Goal: Task Accomplishment & Management: Use online tool/utility

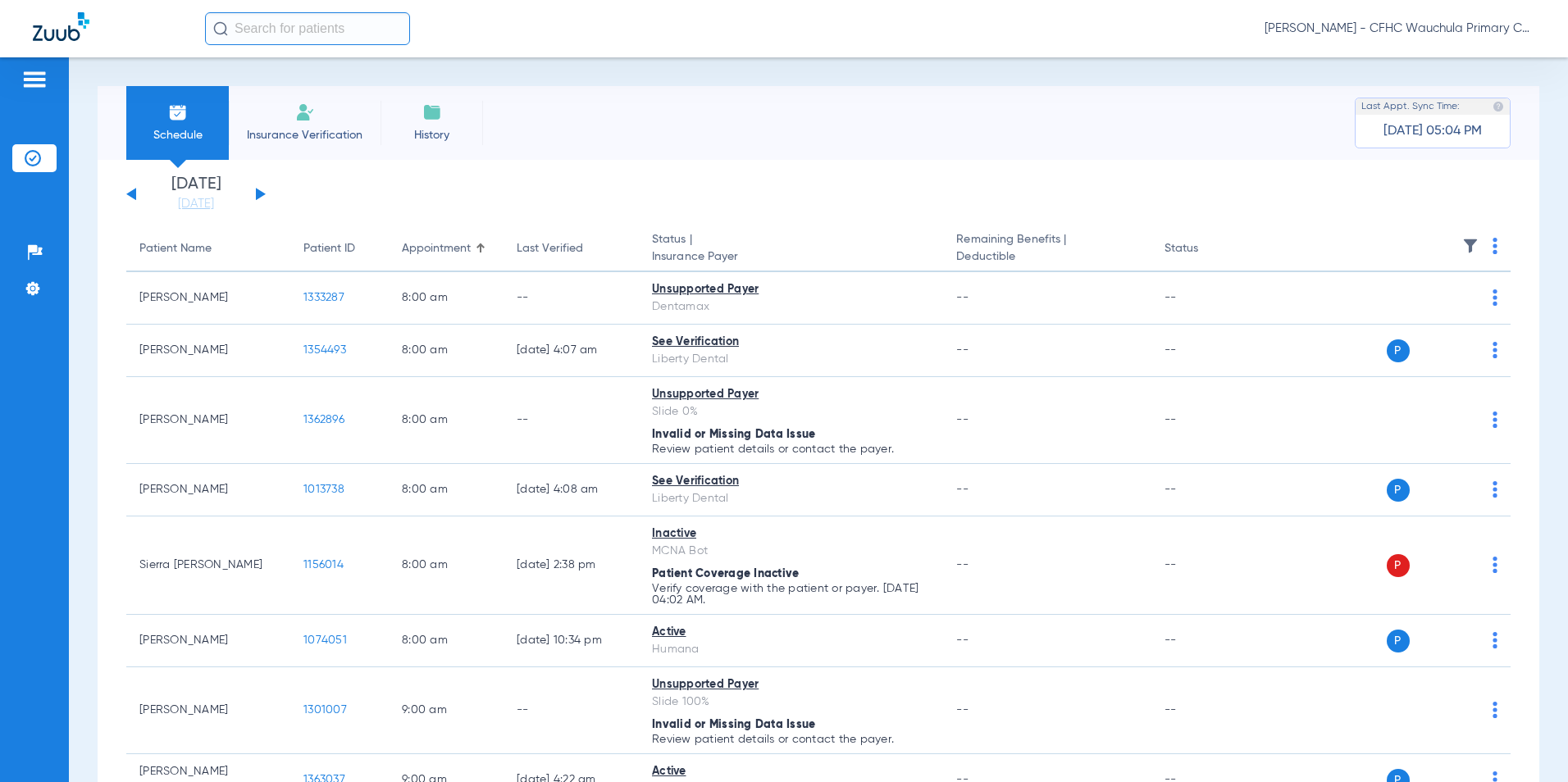
click at [256, 193] on button at bounding box center [261, 193] width 10 height 13
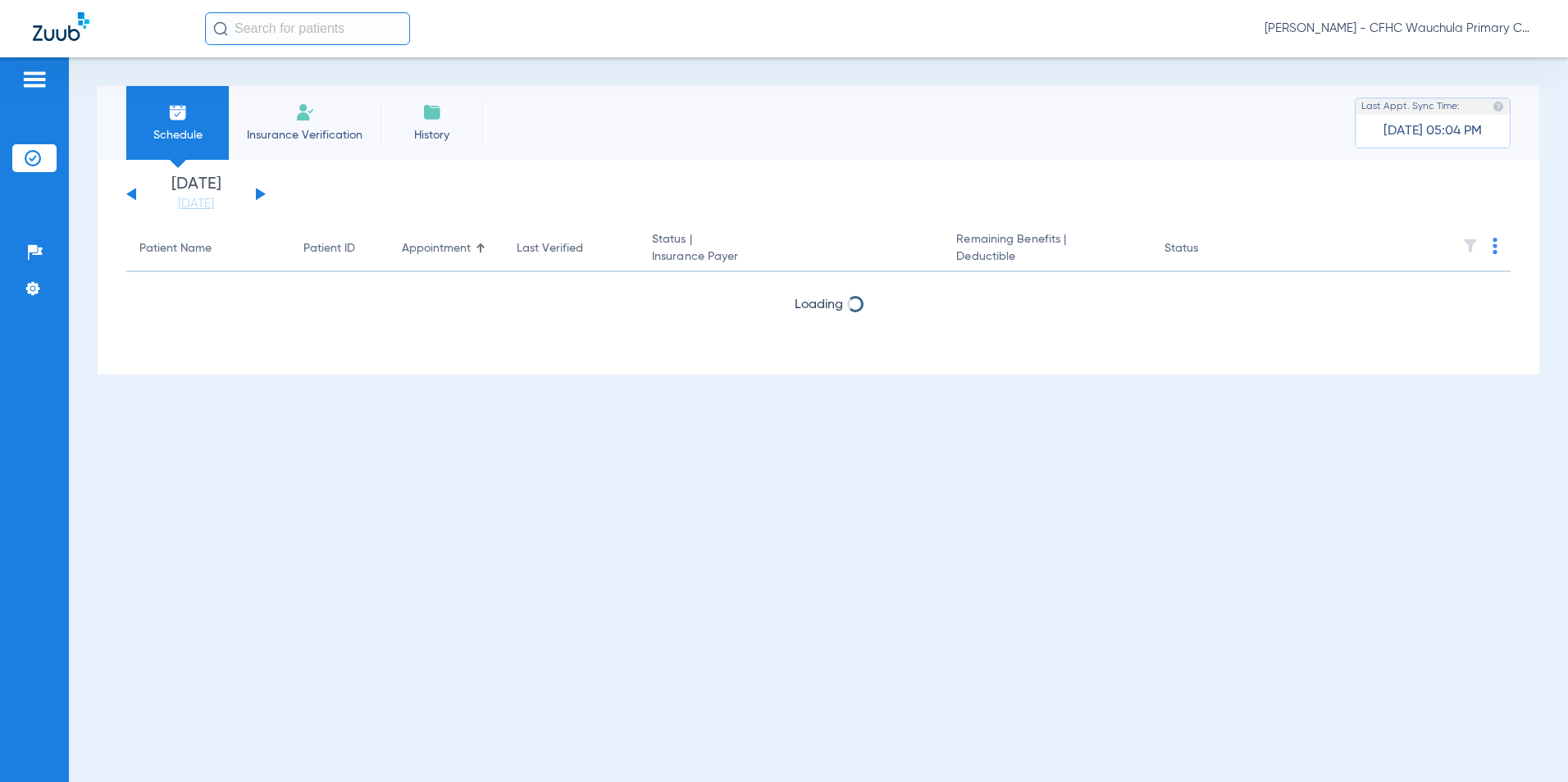
click at [1491, 240] on th at bounding box center [1385, 249] width 248 height 46
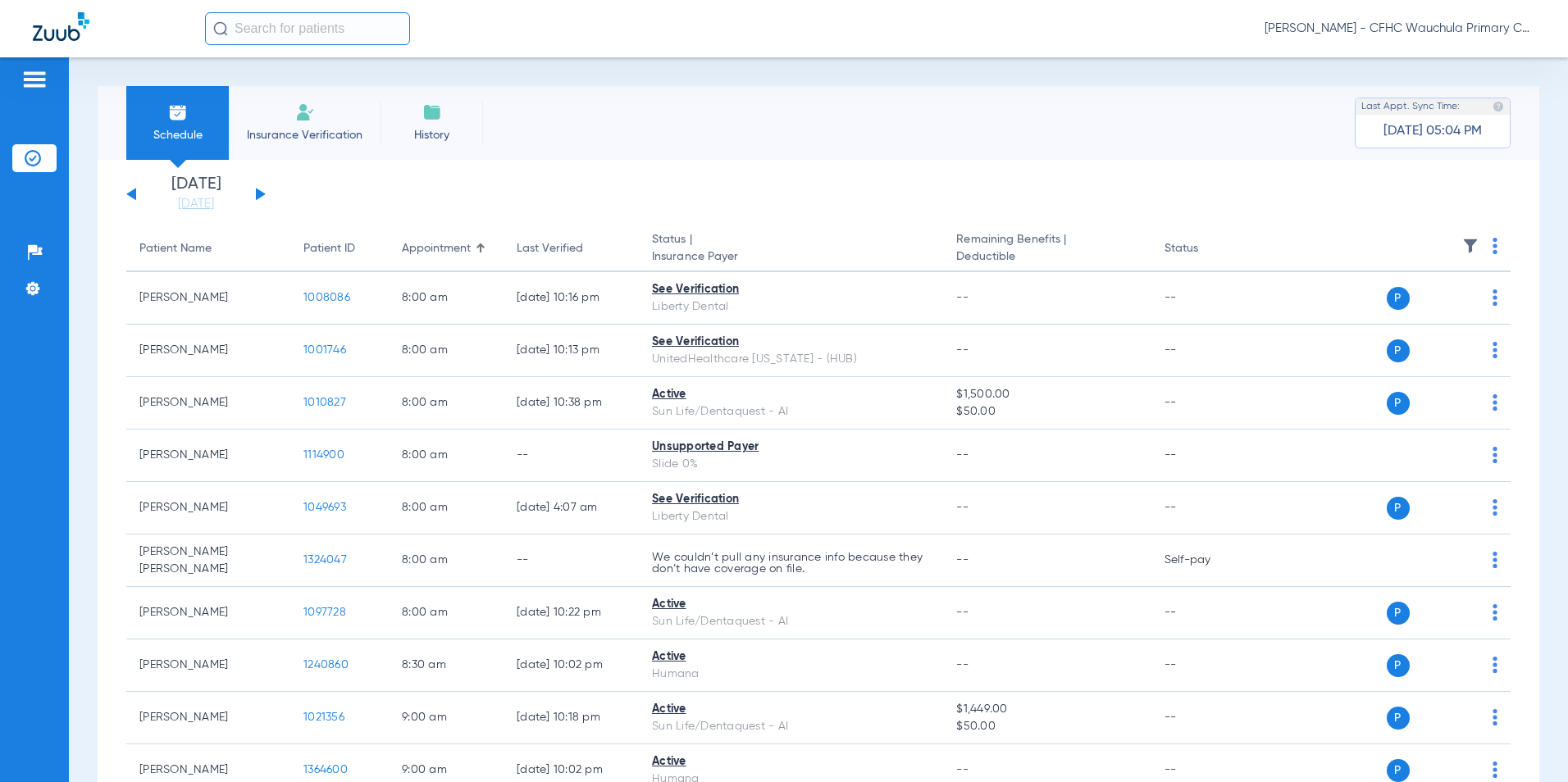
click at [1494, 247] on th at bounding box center [1385, 249] width 248 height 46
click at [1492, 249] on img at bounding box center [1494, 245] width 5 height 17
click at [1384, 305] on span "Verify All" at bounding box center [1422, 311] width 98 height 12
click at [133, 195] on button at bounding box center [131, 193] width 10 height 13
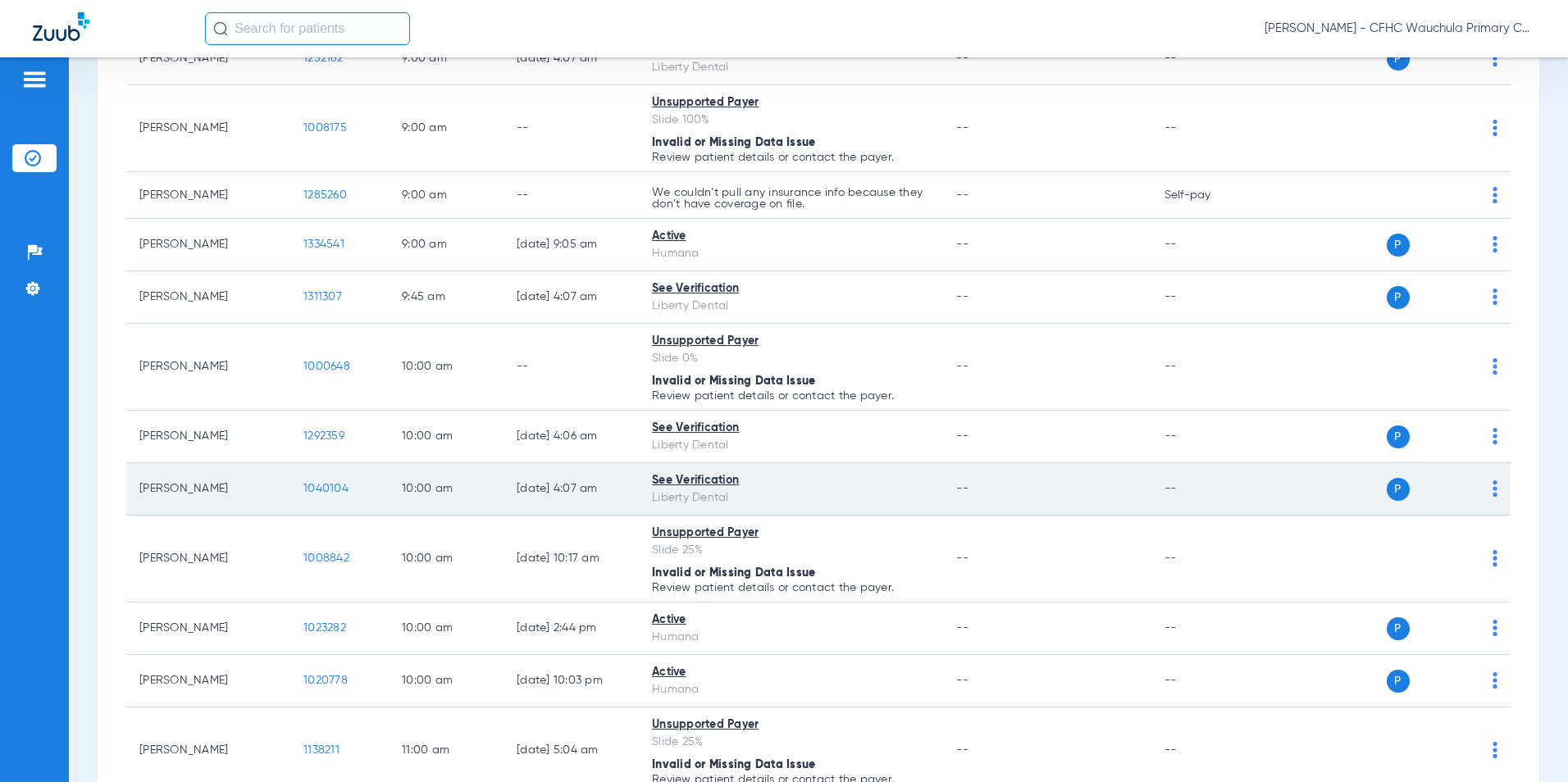
scroll to position [902, 0]
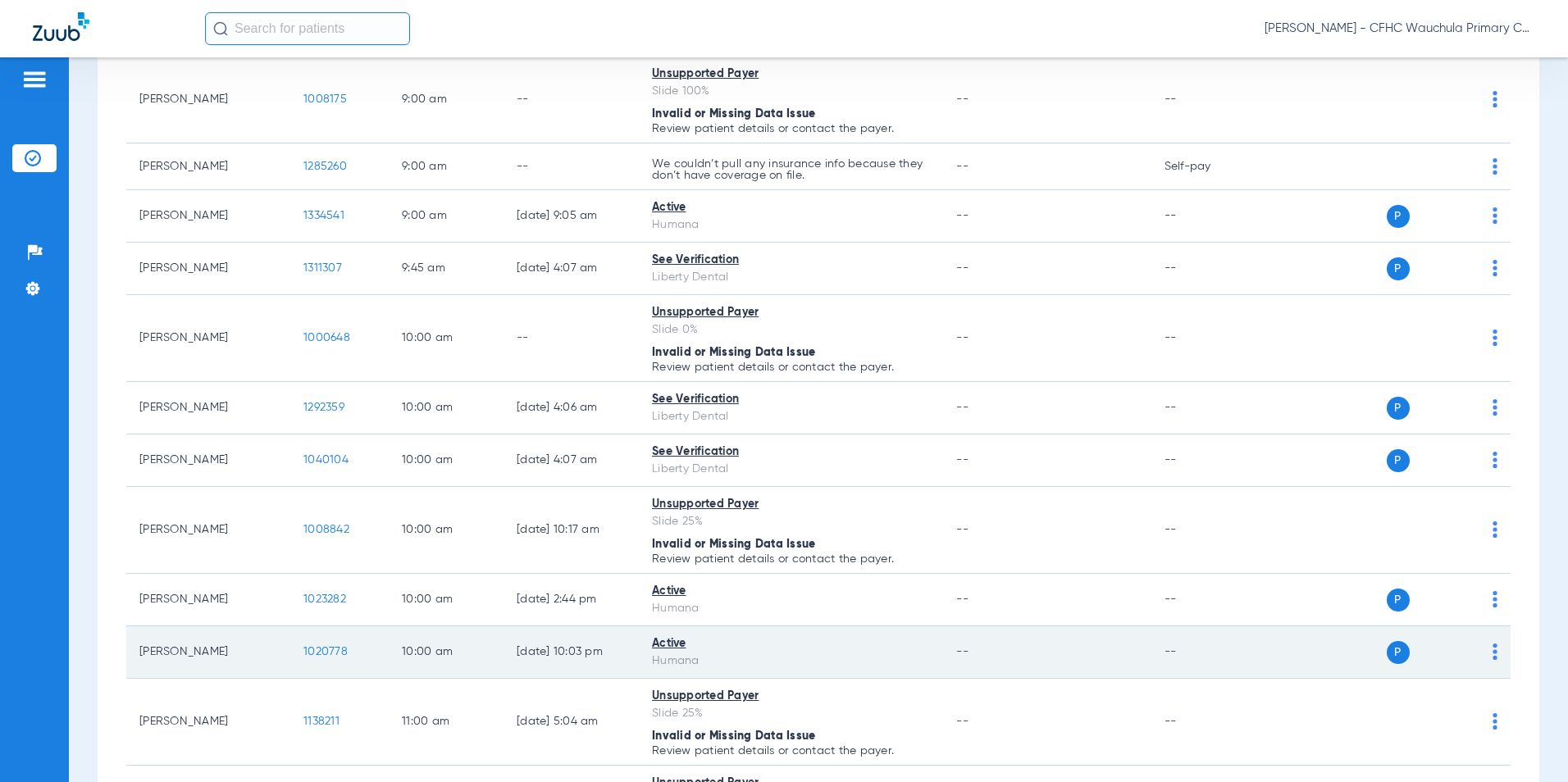
click at [323, 651] on span "1020778" at bounding box center [325, 652] width 44 height 12
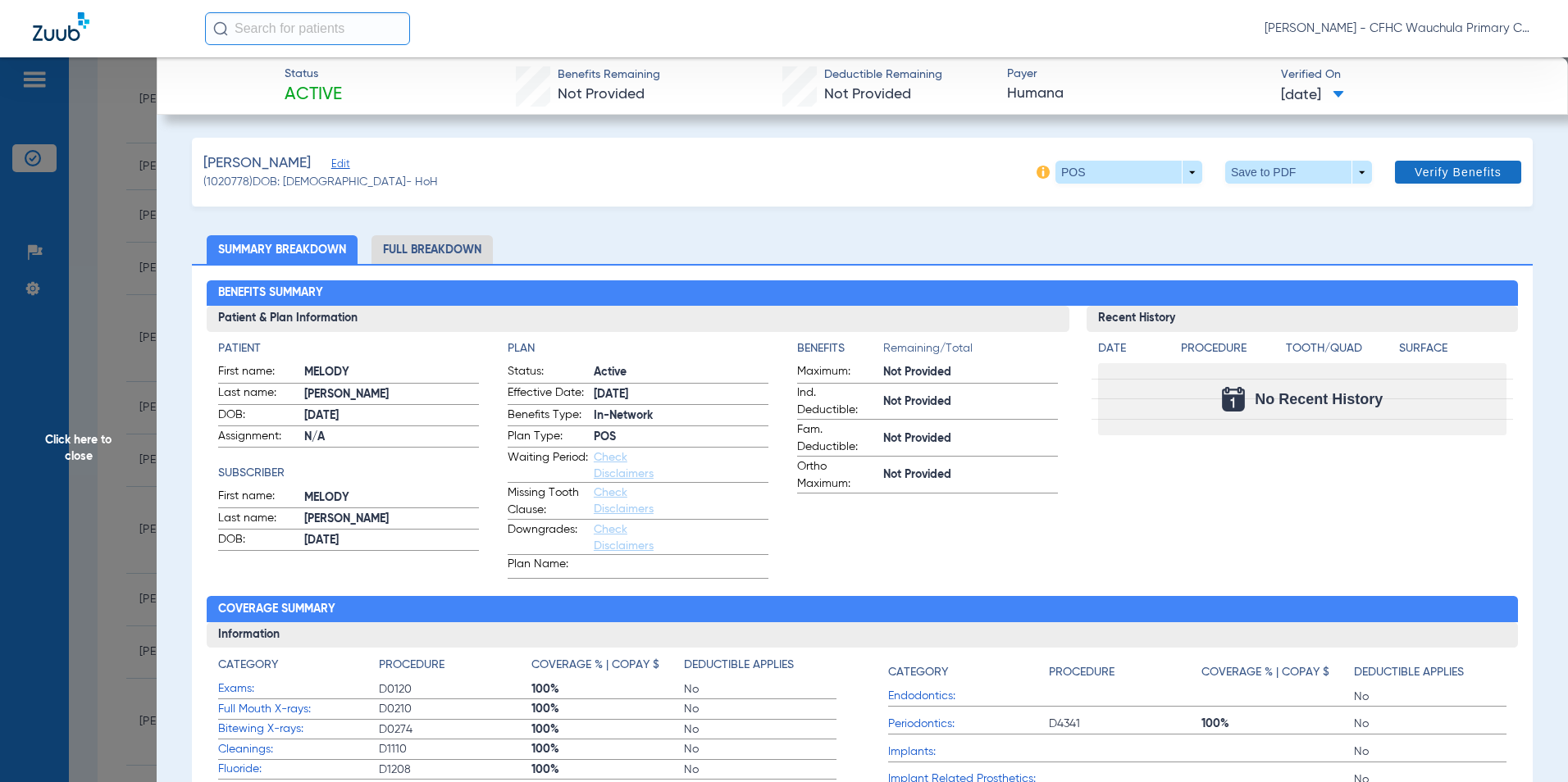
click at [1450, 176] on span "Verify Benefits" at bounding box center [1457, 172] width 87 height 13
click at [1255, 173] on span at bounding box center [1298, 172] width 147 height 23
click at [1255, 199] on button "insert_drive_file Save to PDF" at bounding box center [1276, 204] width 124 height 32
click at [101, 444] on span "Click here to close" at bounding box center [78, 447] width 157 height 782
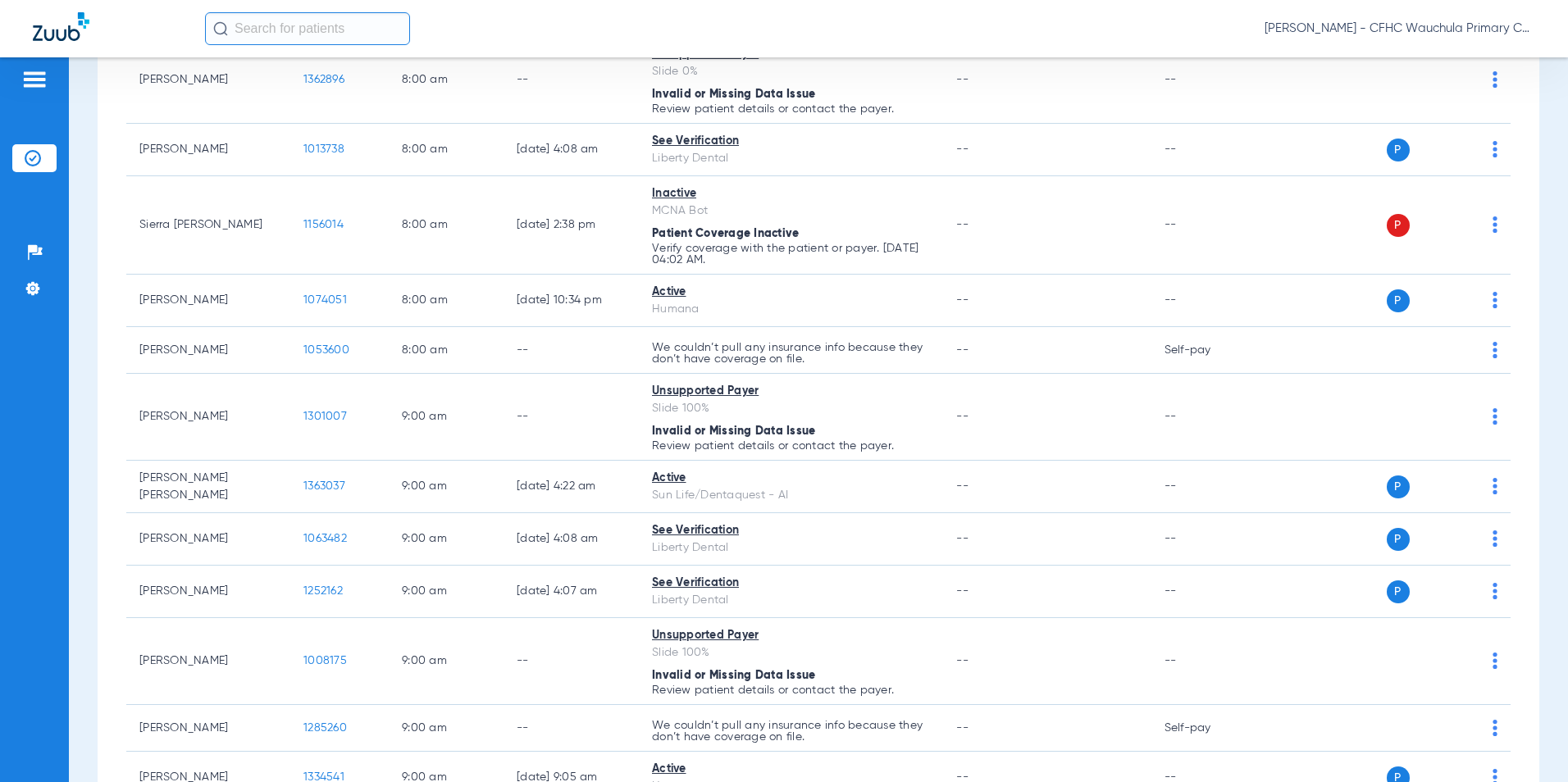
scroll to position [164, 0]
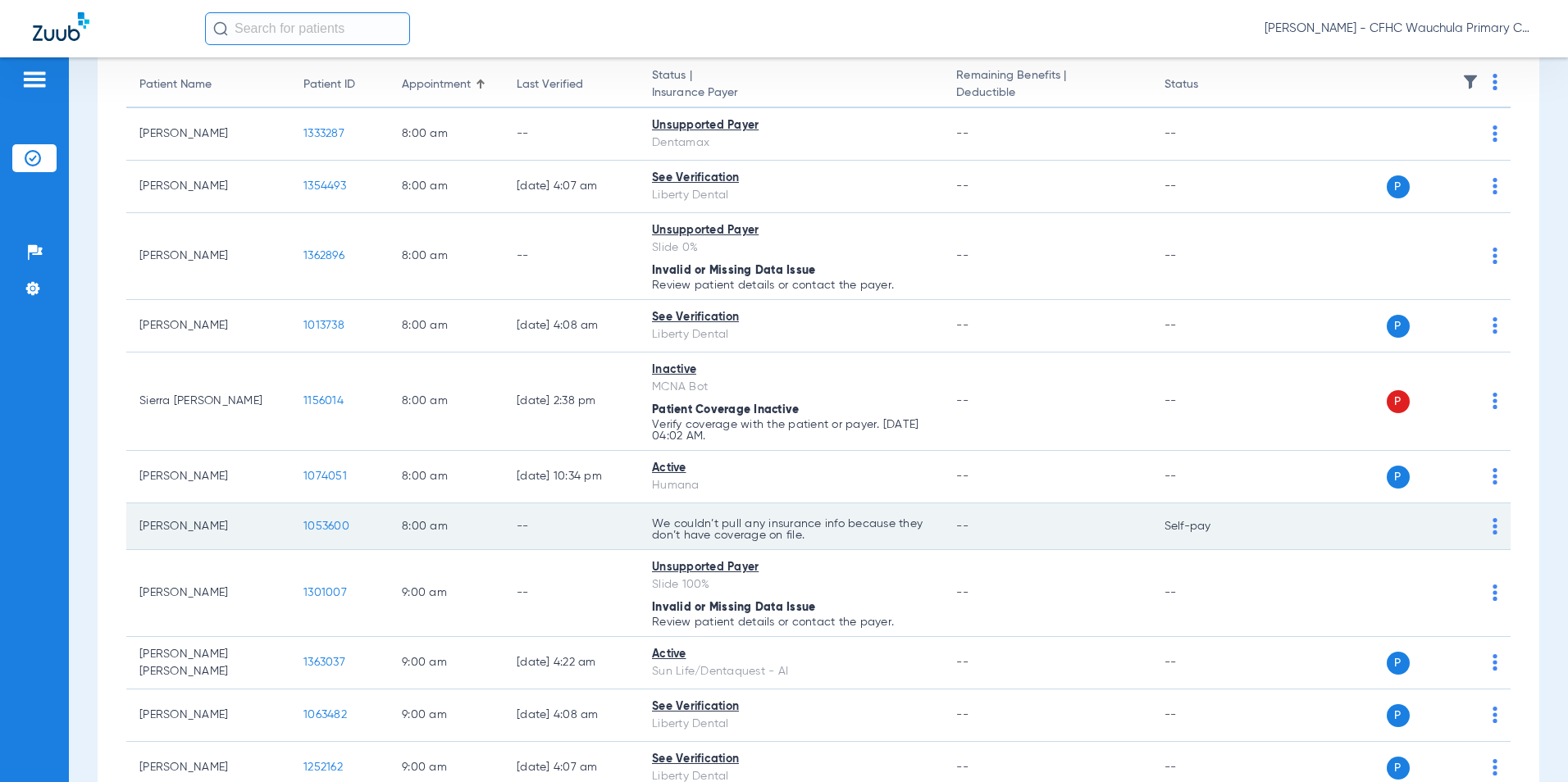
click at [313, 527] on span "1053600" at bounding box center [326, 527] width 46 height 12
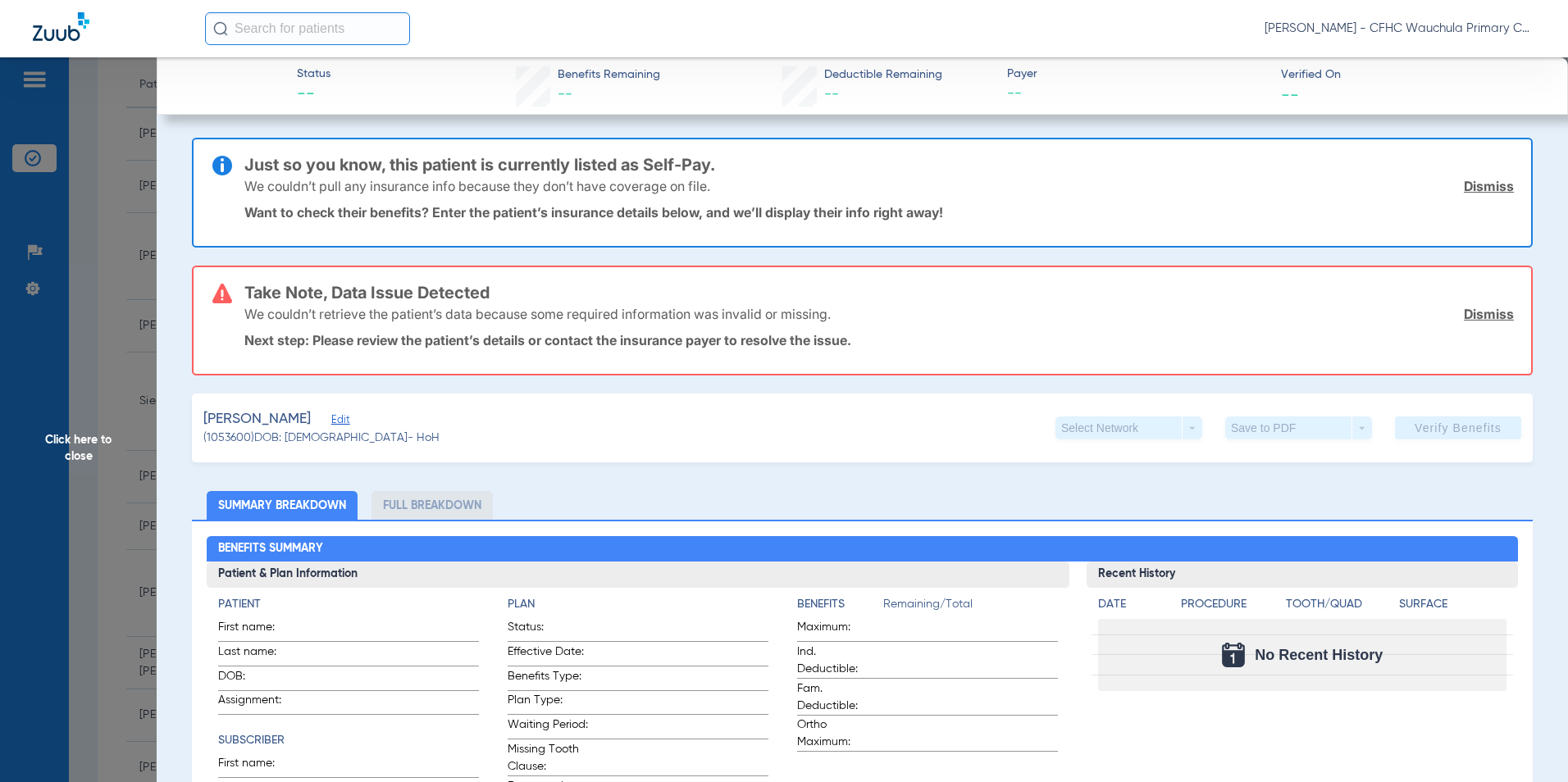
click at [67, 432] on span "Click here to close" at bounding box center [78, 447] width 157 height 782
